Goal: Transaction & Acquisition: Purchase product/service

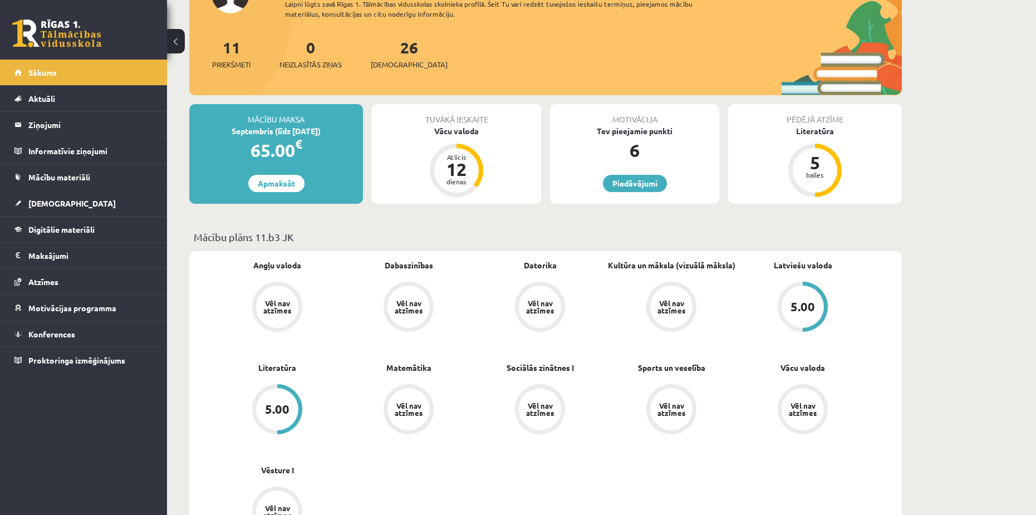
scroll to position [111, 0]
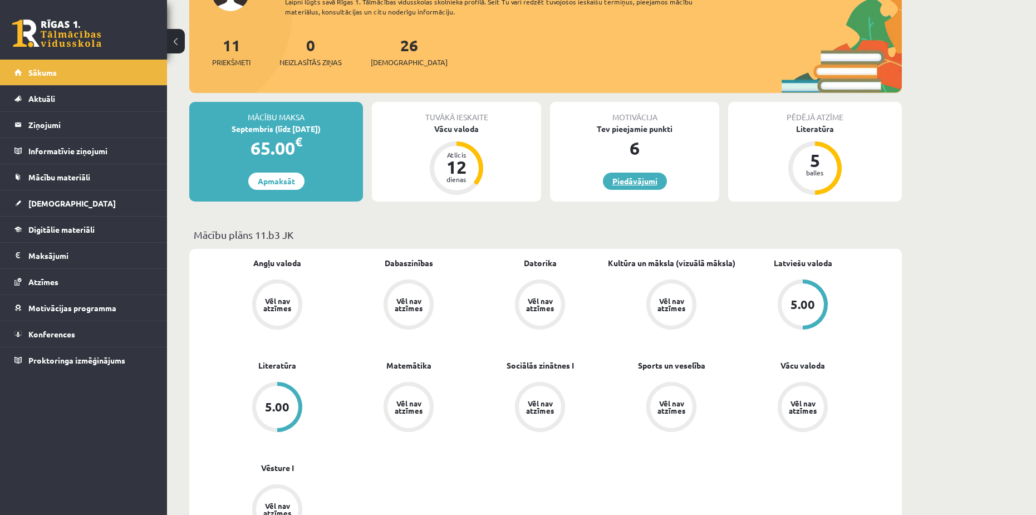
click at [645, 180] on link "Piedāvājumi" at bounding box center [635, 181] width 64 height 17
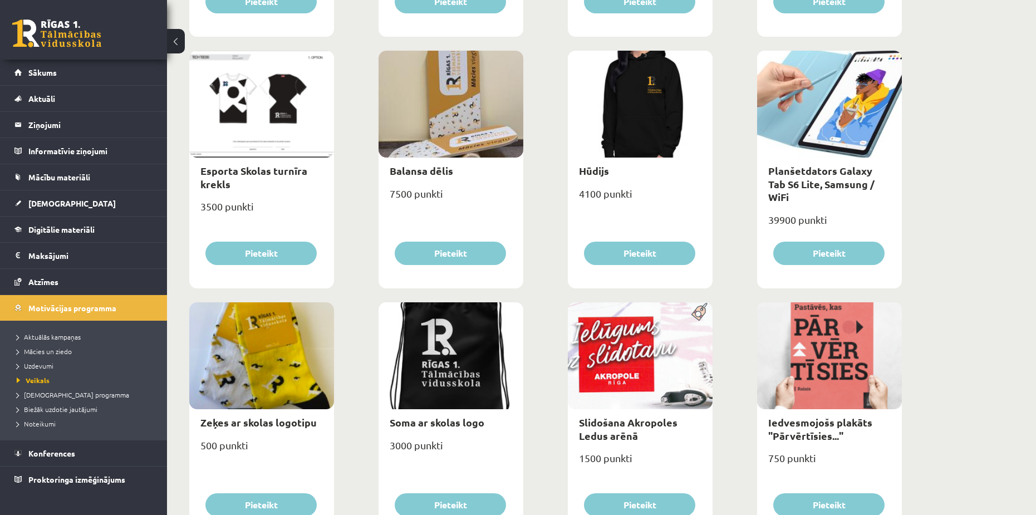
scroll to position [612, 0]
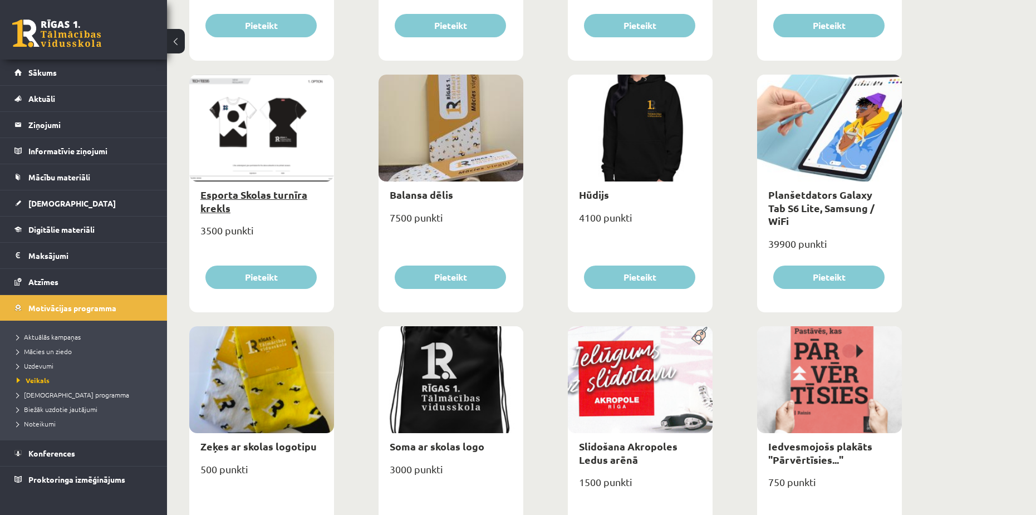
click at [261, 194] on link "Esporta Skolas turnīra krekls" at bounding box center [253, 201] width 107 height 26
type input "*"
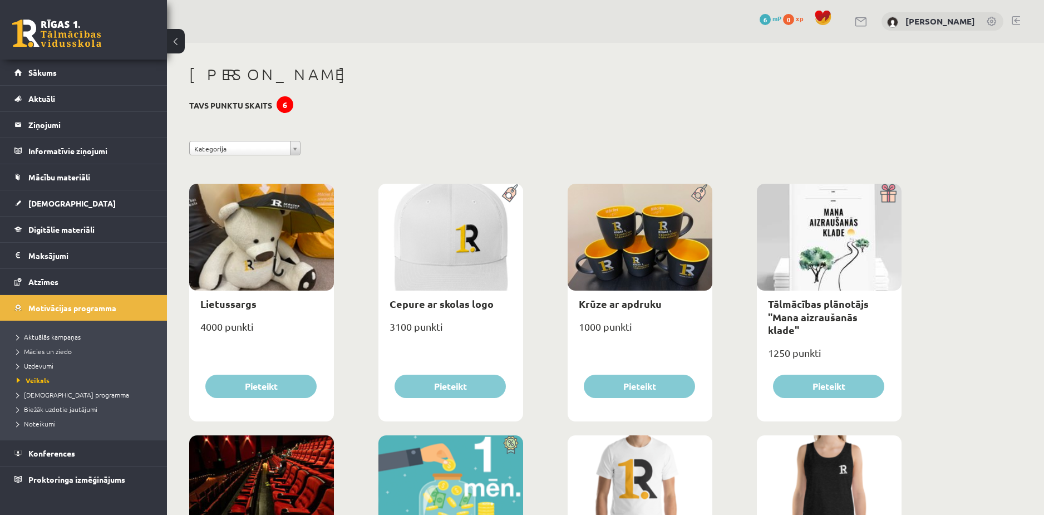
select select "*"
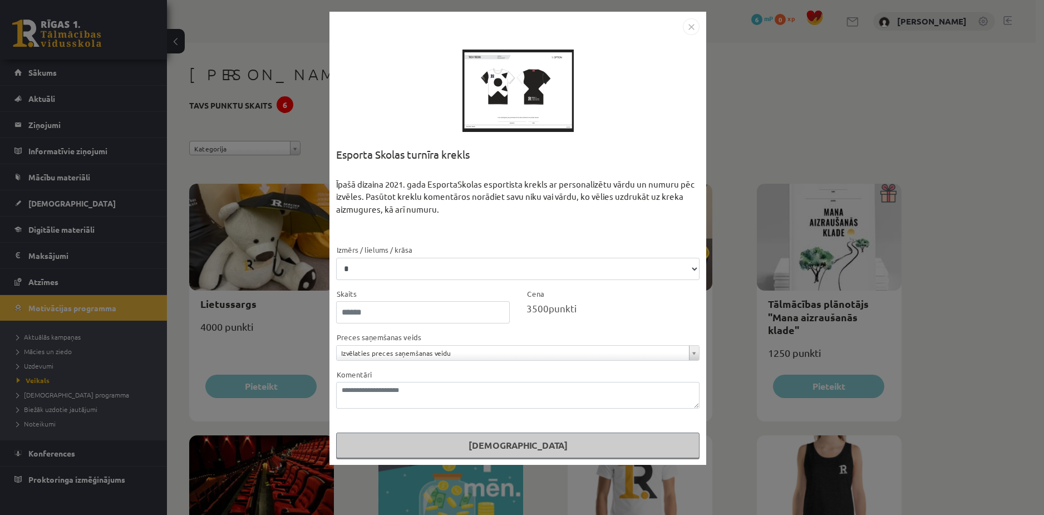
click at [487, 345] on div "Izvēlaties preces saņemšanas veidu" at bounding box center [518, 353] width 364 height 16
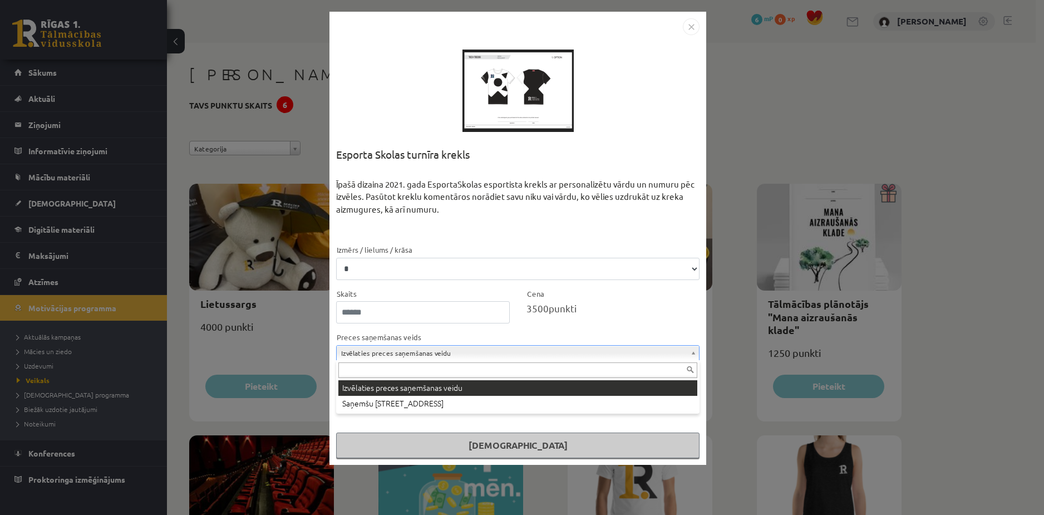
drag, startPoint x: 484, startPoint y: 350, endPoint x: 487, endPoint y: 344, distance: 6.2
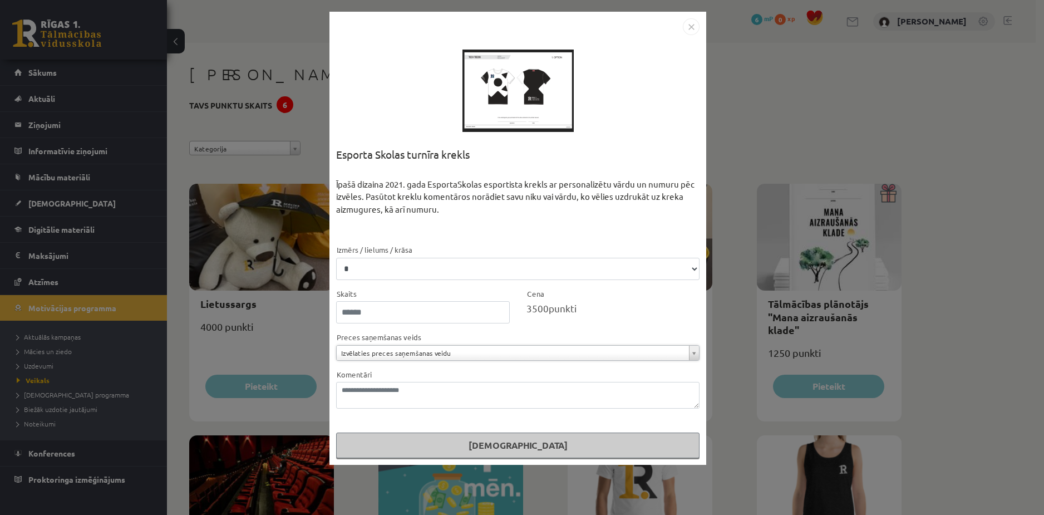
click at [788, 90] on div "**********" at bounding box center [522, 257] width 1044 height 515
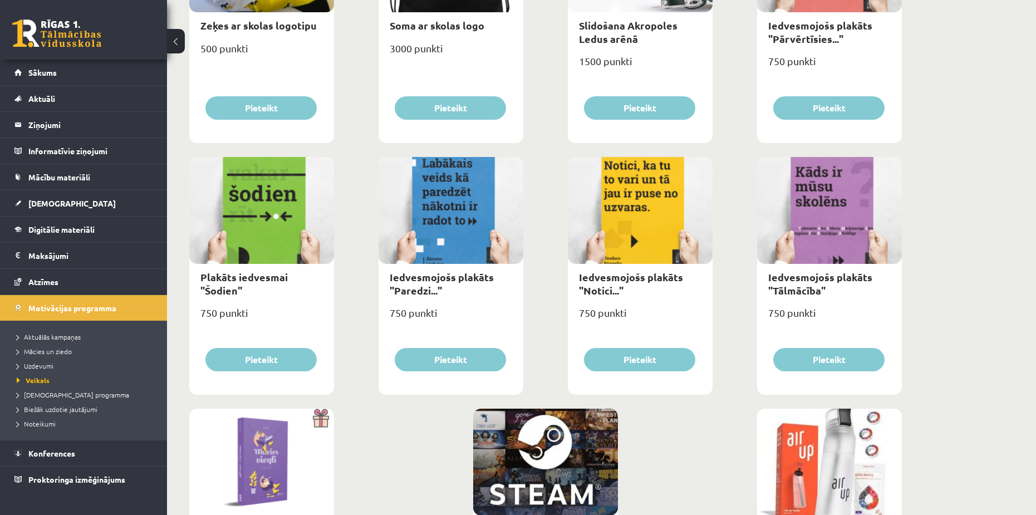
scroll to position [1169, 0]
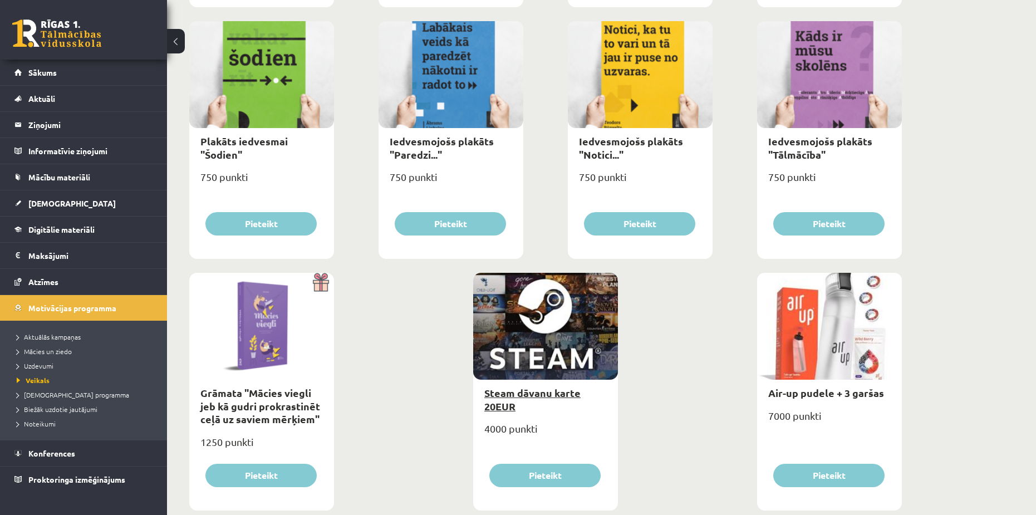
click at [557, 394] on link "Steam dāvanu karte 20EUR" at bounding box center [532, 399] width 96 height 26
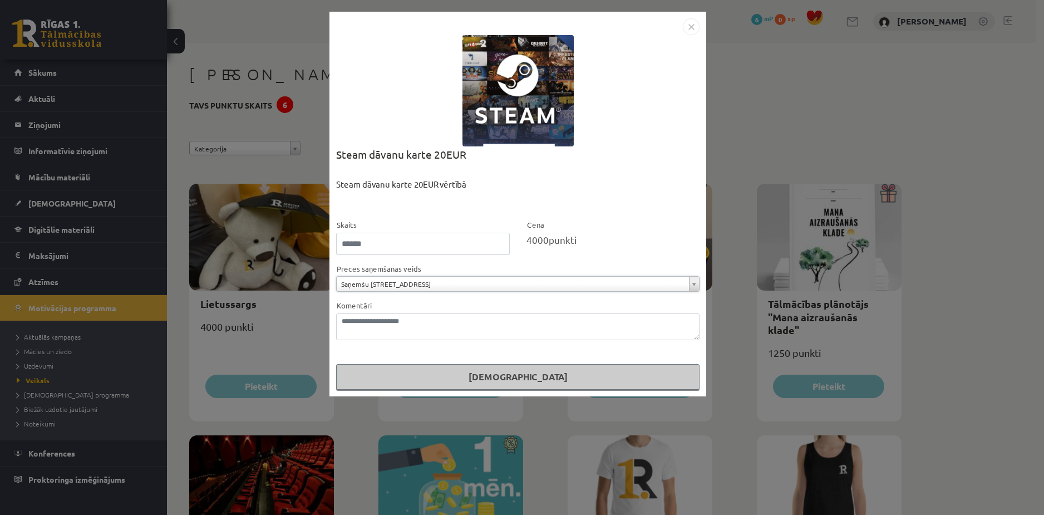
click at [841, 60] on div "**********" at bounding box center [522, 257] width 1044 height 515
